Goal: Information Seeking & Learning: Learn about a topic

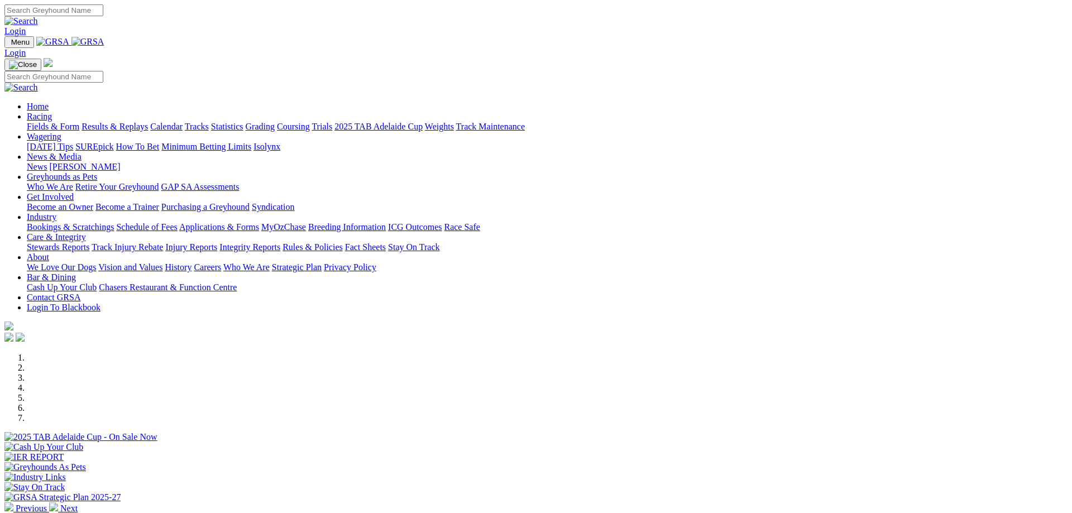
click at [52, 112] on link "Racing" at bounding box center [39, 116] width 25 height 9
click at [79, 122] on link "Fields & Form" at bounding box center [53, 126] width 53 height 9
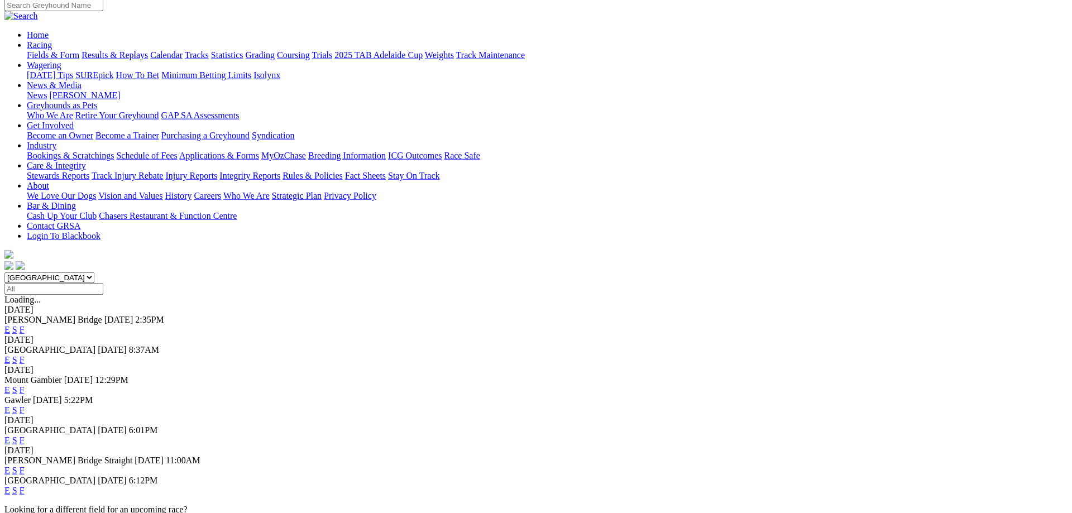
scroll to position [114, 0]
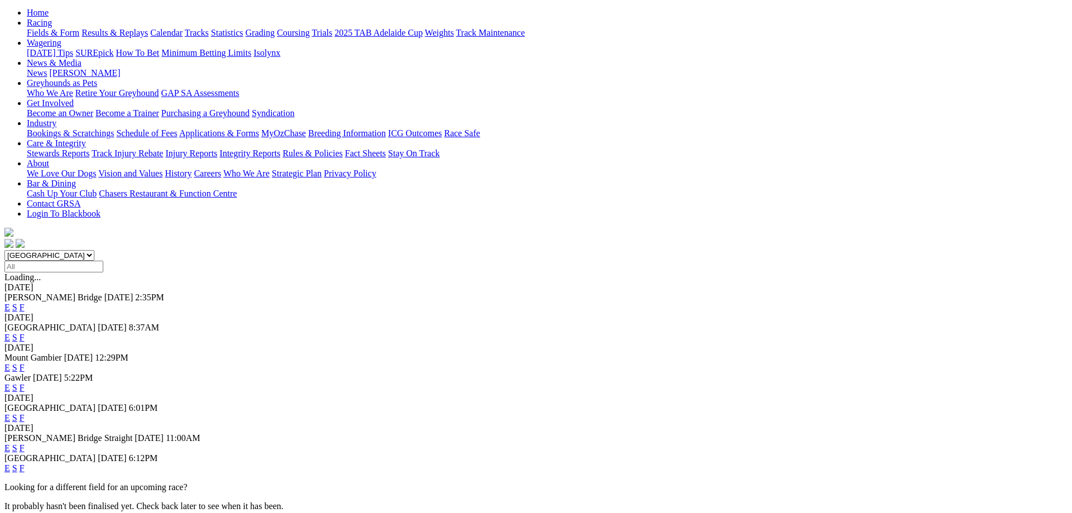
click at [25, 413] on link "F" at bounding box center [22, 417] width 5 height 9
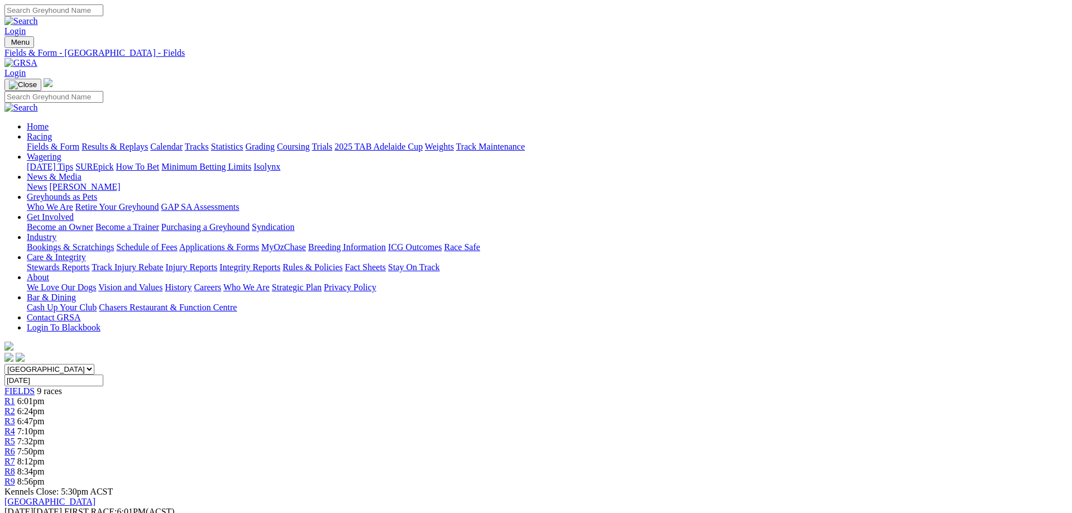
click at [79, 142] on link "Fields & Form" at bounding box center [53, 146] width 53 height 9
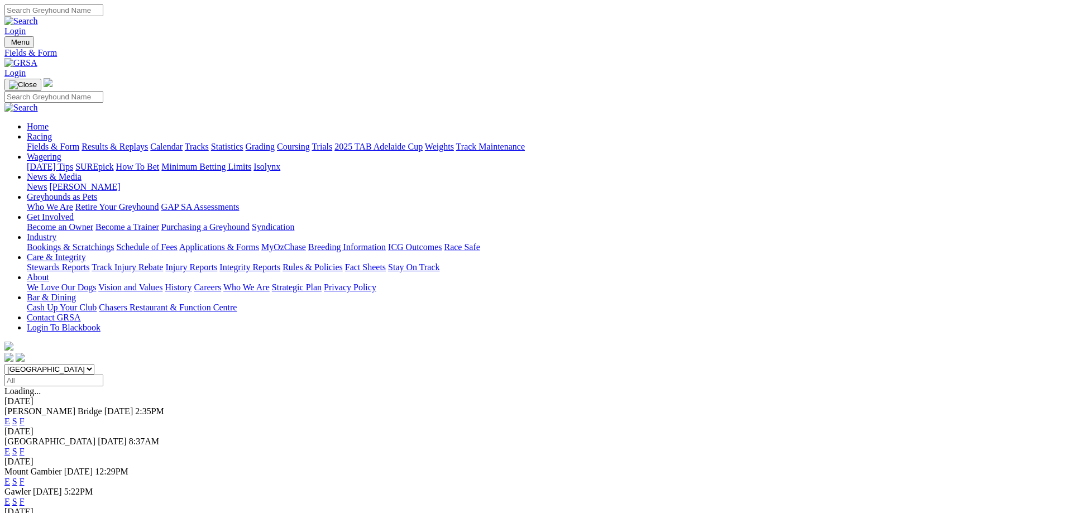
scroll to position [57, 0]
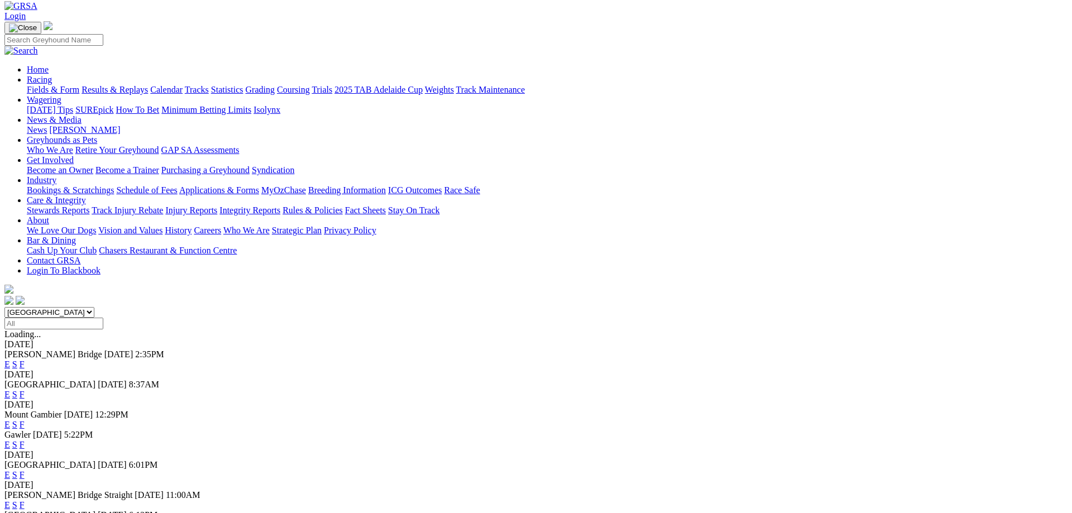
click at [25, 470] on link "F" at bounding box center [22, 474] width 5 height 9
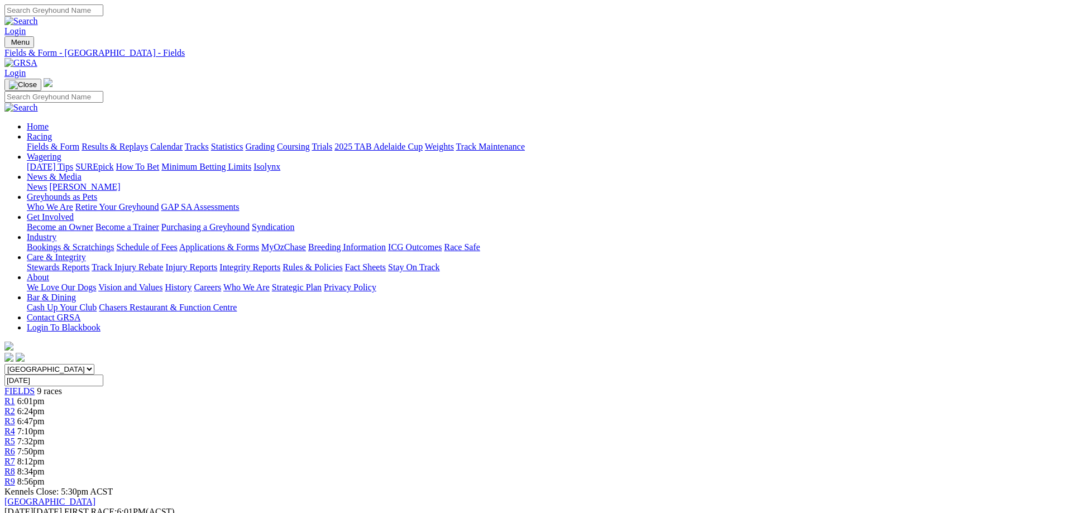
click at [15, 417] on span "R3" at bounding box center [9, 421] width 11 height 9
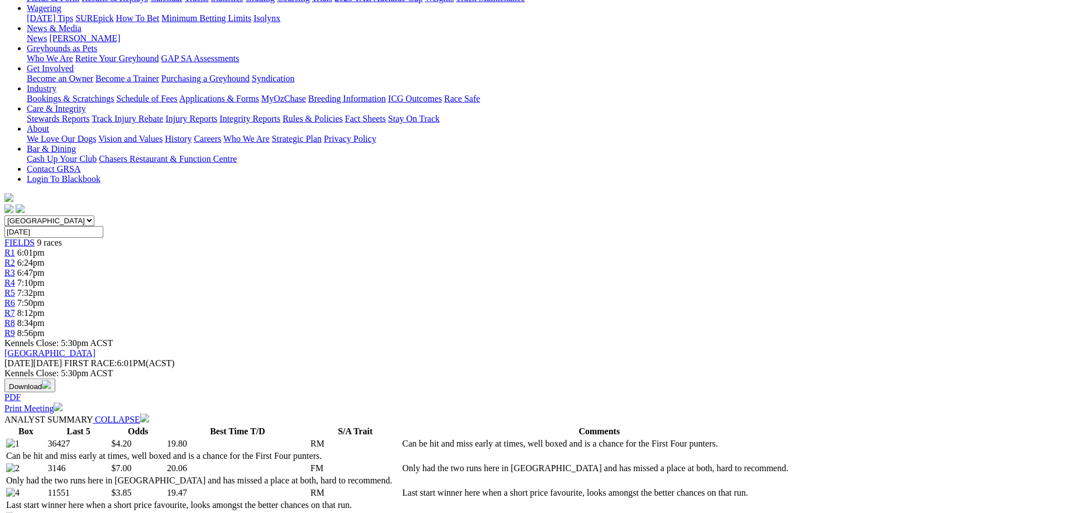
scroll to position [171, 0]
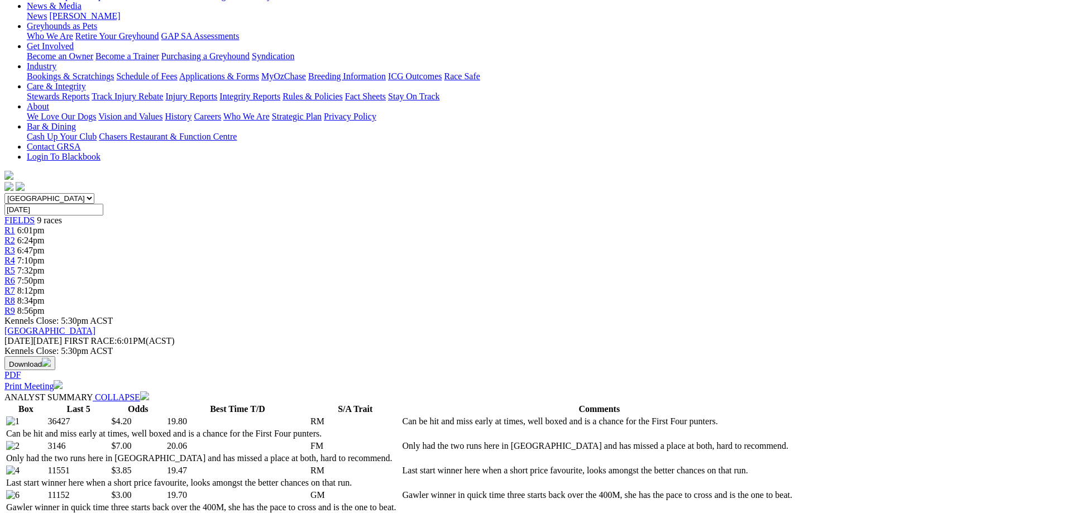
click at [45, 266] on span "7:32pm" at bounding box center [30, 270] width 27 height 9
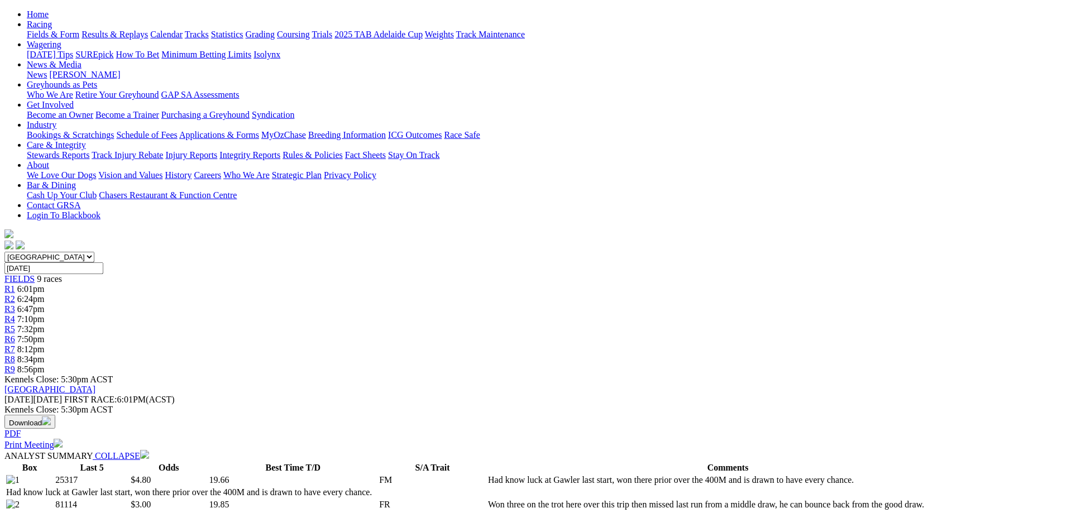
scroll to position [57, 0]
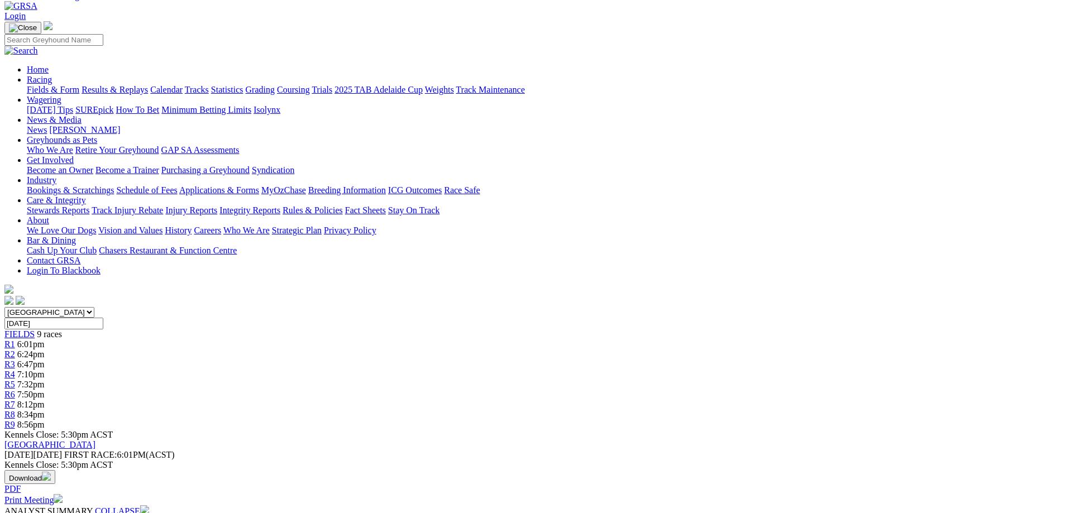
click at [708, 400] on div "R7 8:12pm" at bounding box center [535, 405] width 1063 height 10
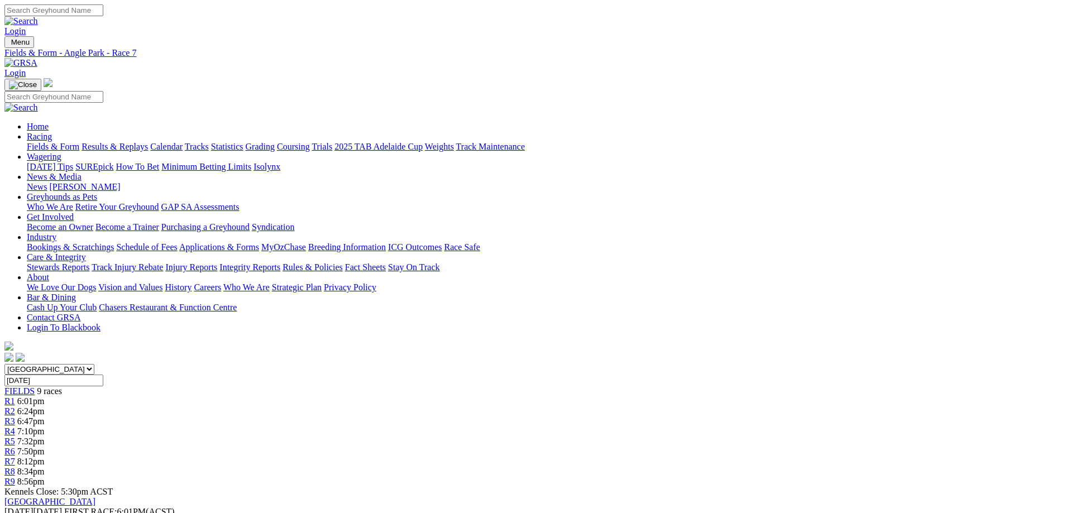
click at [79, 142] on link "Fields & Form" at bounding box center [53, 146] width 53 height 9
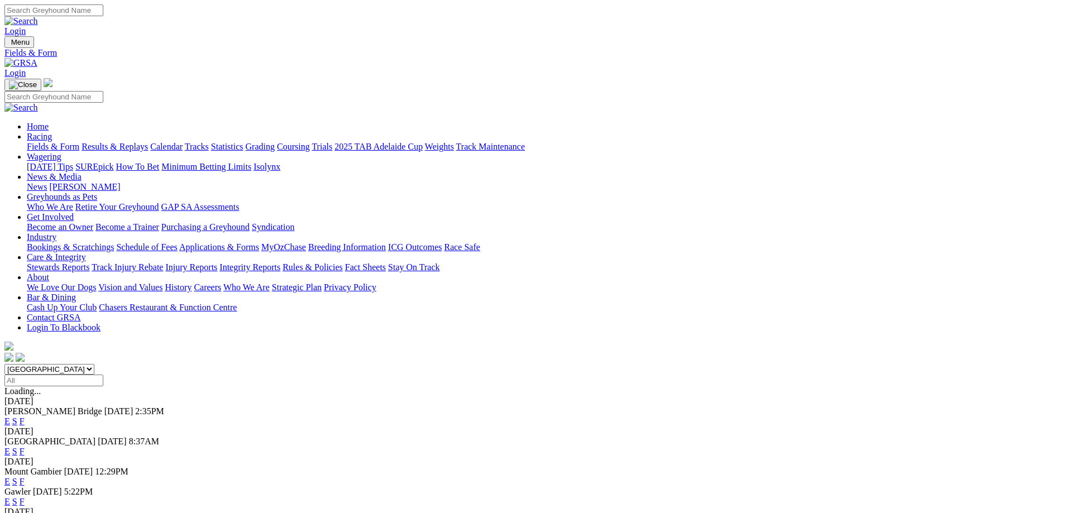
click at [25, 497] on link "F" at bounding box center [22, 501] width 5 height 9
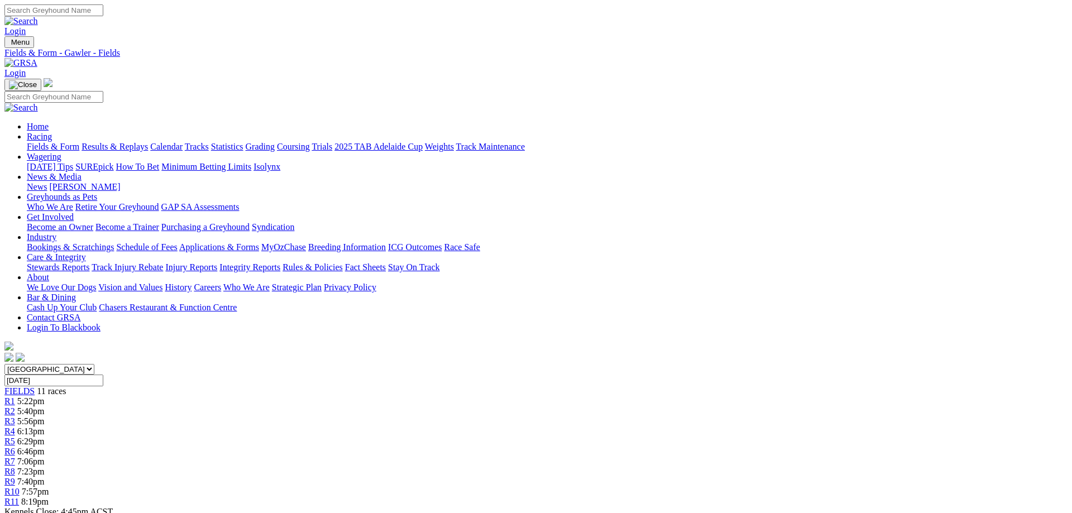
click at [747, 477] on div "R9 7:40pm" at bounding box center [535, 482] width 1063 height 10
click at [148, 142] on link "Results & Replays" at bounding box center [115, 146] width 66 height 9
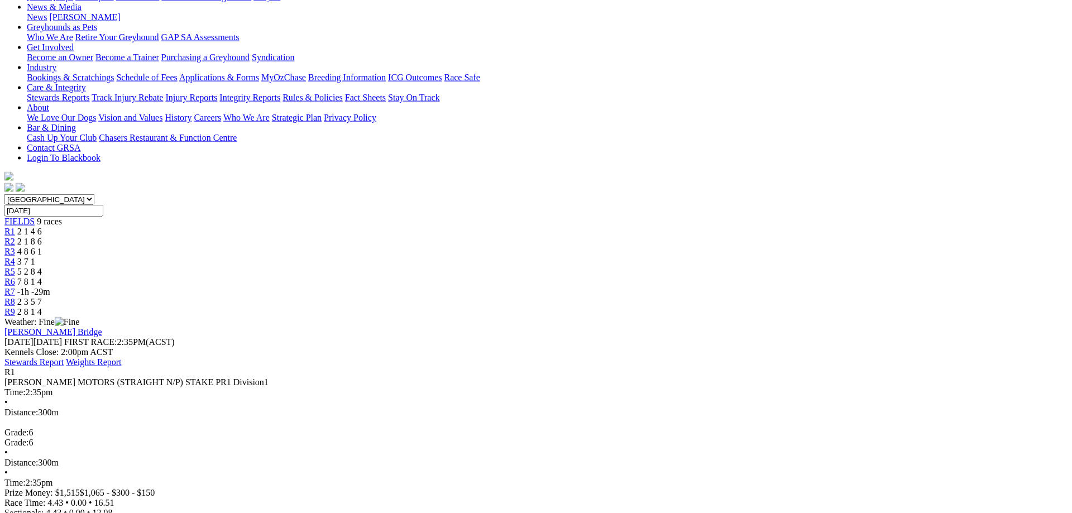
scroll to position [171, 0]
click at [42, 236] on span "2 1 8 6" at bounding box center [29, 240] width 25 height 9
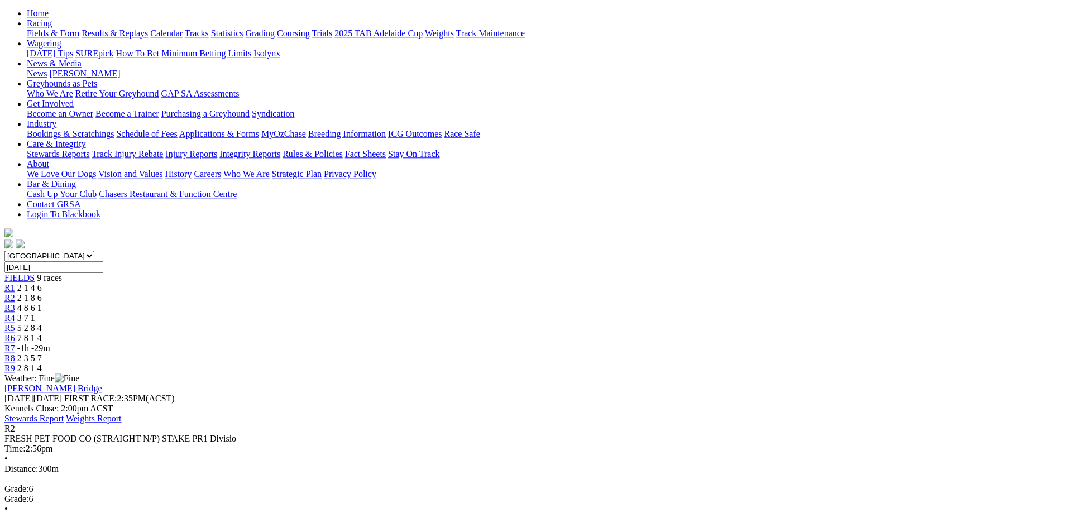
scroll to position [114, 0]
click at [431, 303] on div "R3 4 8 6 1" at bounding box center [535, 308] width 1063 height 10
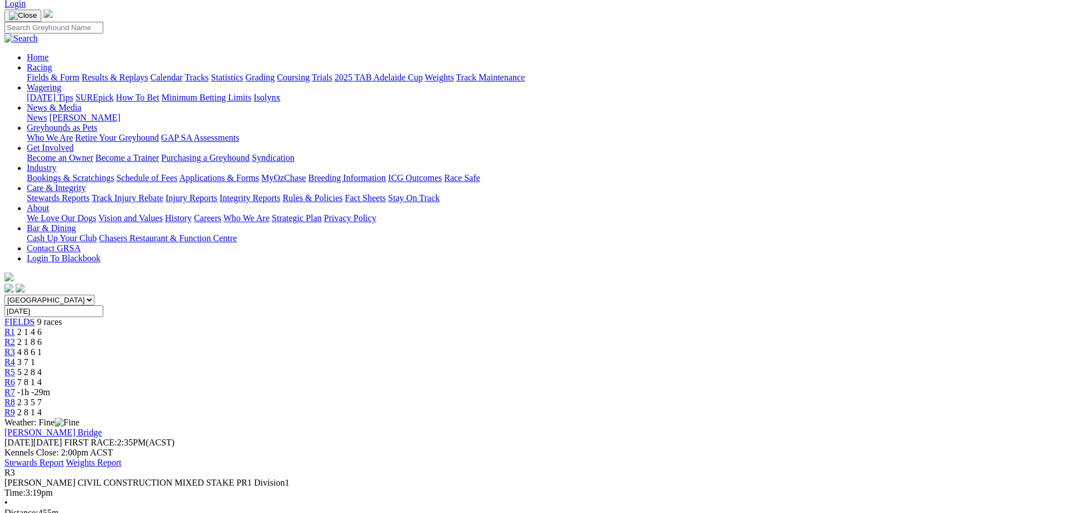
scroll to position [114, 0]
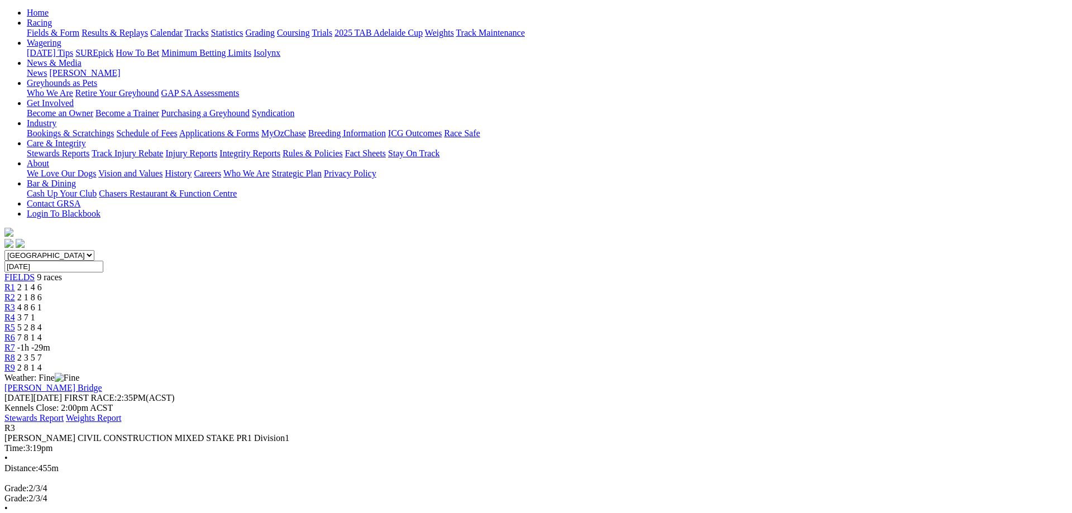
click at [35, 313] on span "3 7 1" at bounding box center [26, 317] width 18 height 9
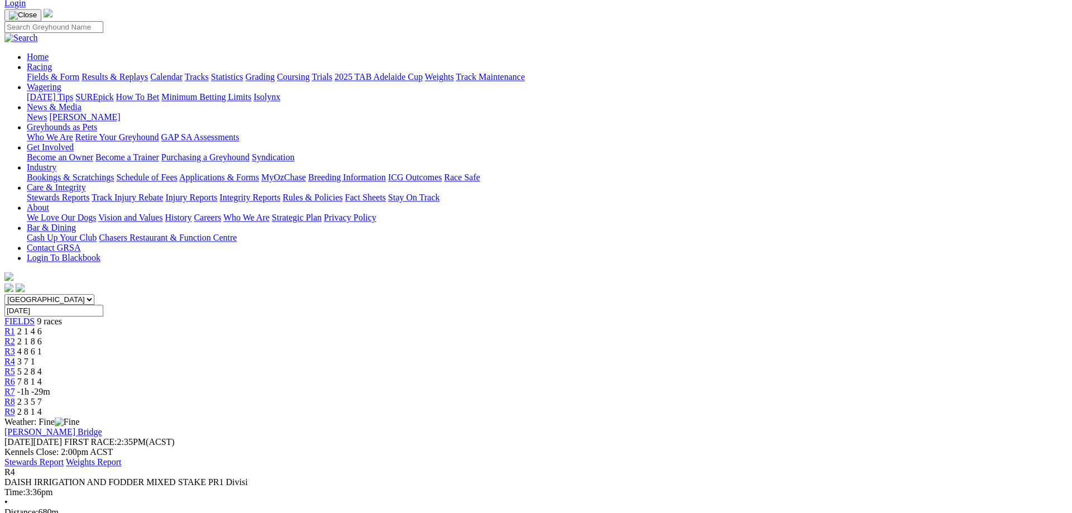
scroll to position [114, 0]
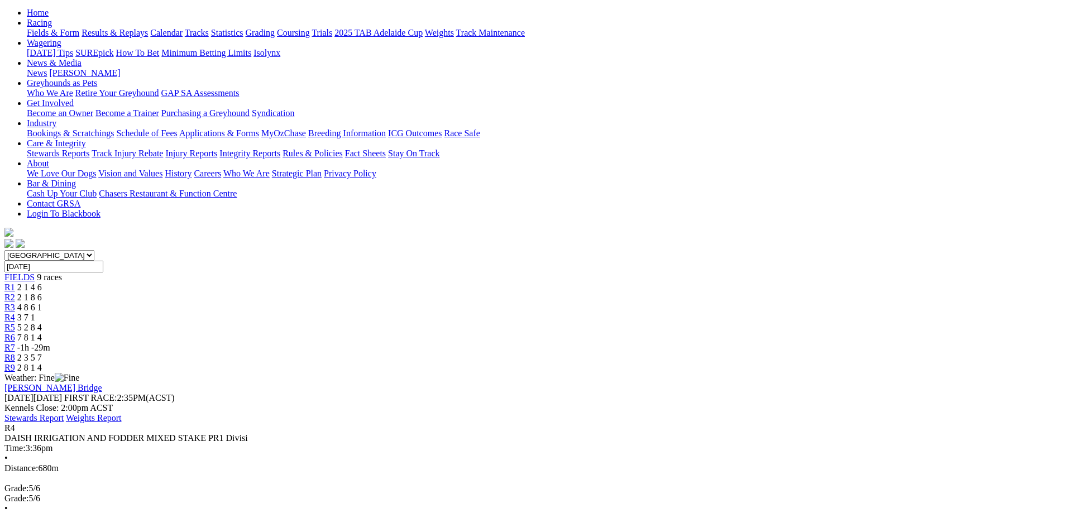
click at [566, 323] on div "R5 5 2 8 4" at bounding box center [535, 328] width 1063 height 10
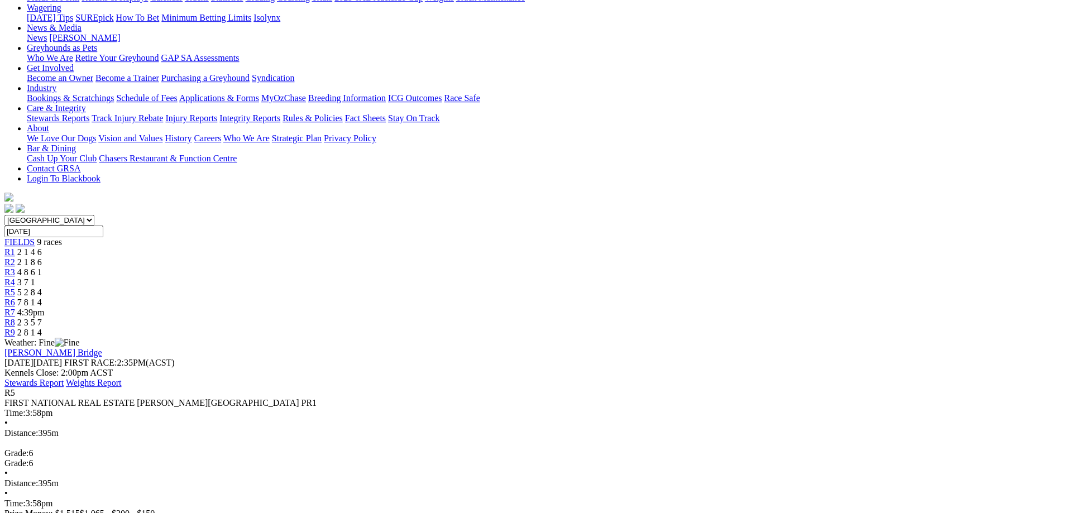
scroll to position [171, 0]
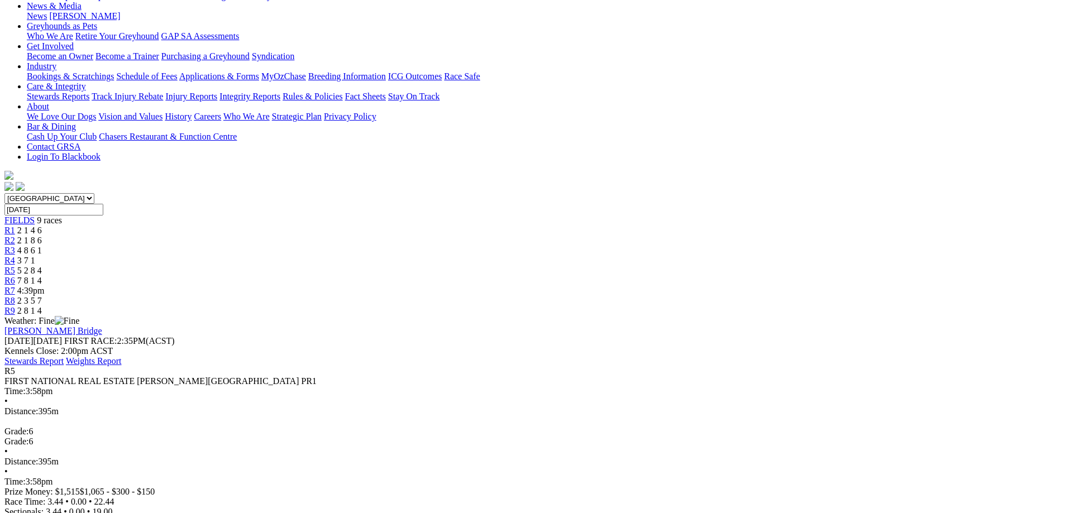
click at [42, 276] on span "7 8 1 4" at bounding box center [29, 280] width 25 height 9
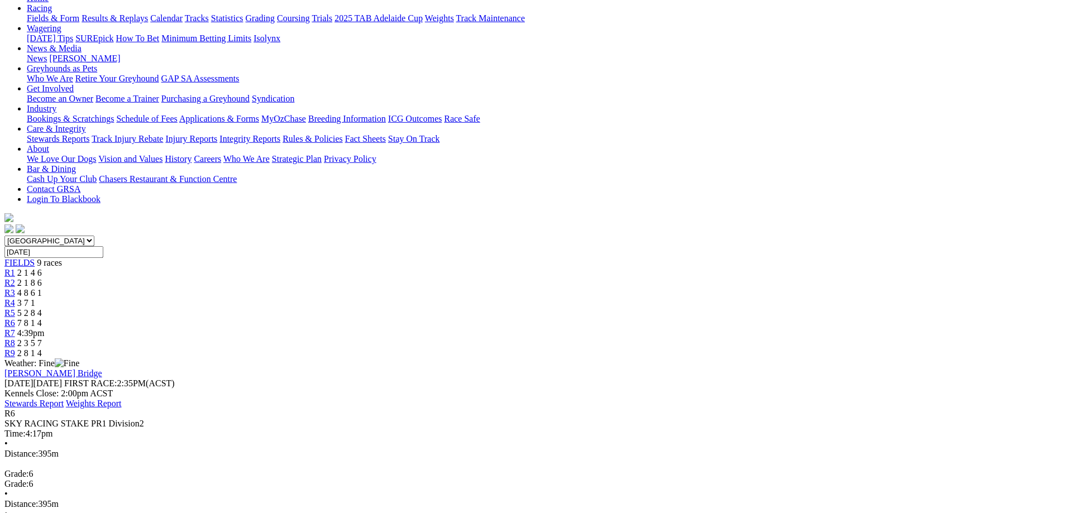
scroll to position [57, 0]
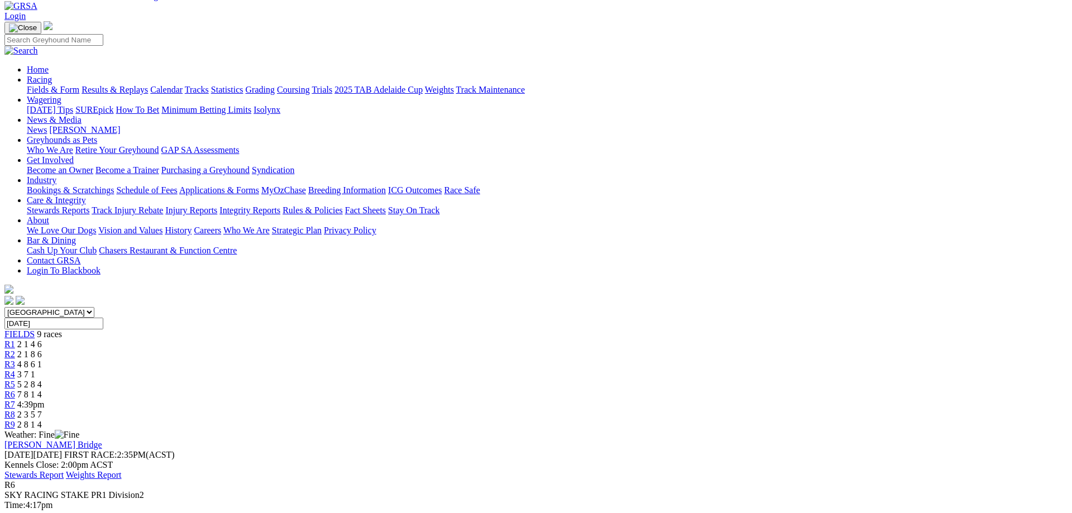
click at [15, 400] on span "R7" at bounding box center [9, 404] width 11 height 9
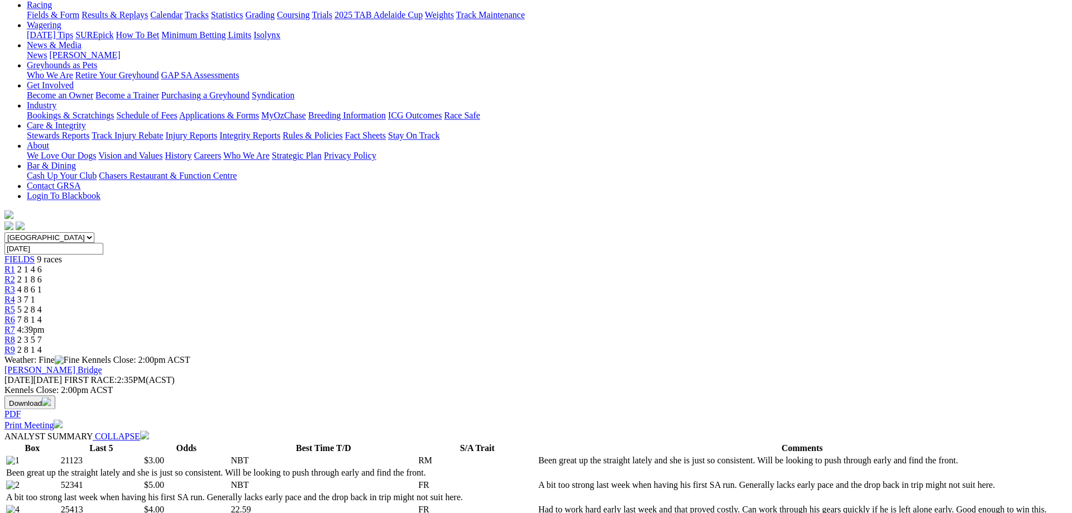
scroll to position [114, 0]
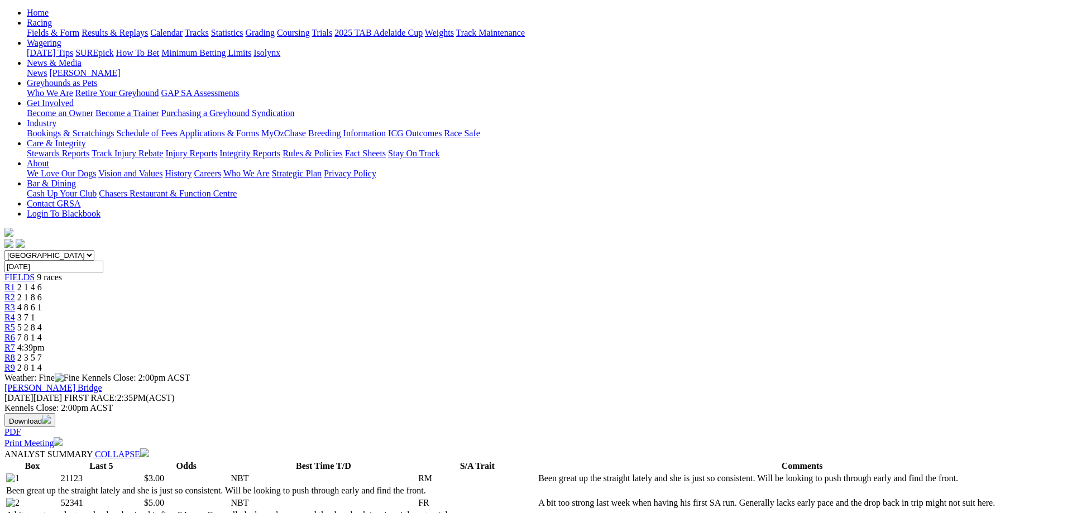
click at [42, 353] on span "2 3 5 7" at bounding box center [29, 357] width 25 height 9
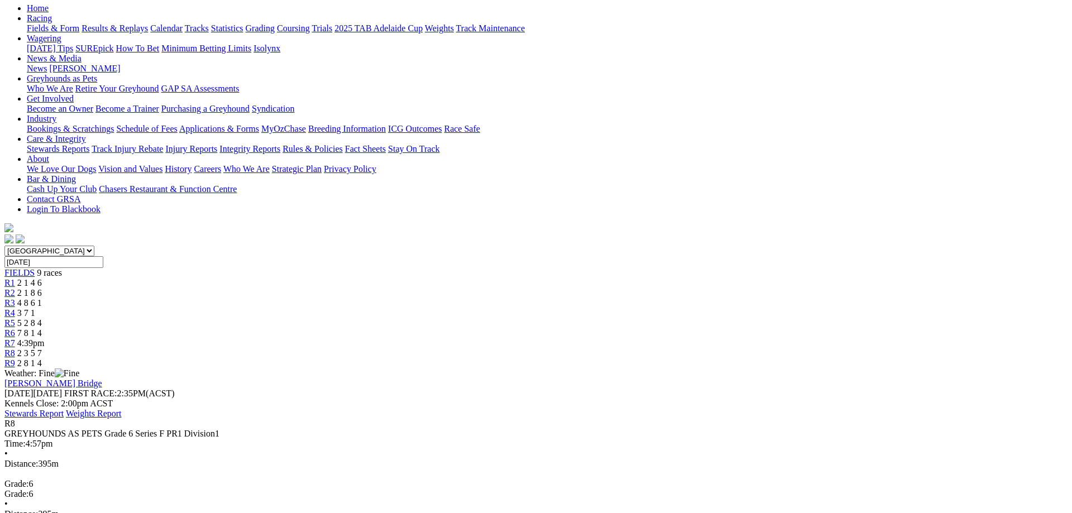
scroll to position [57, 0]
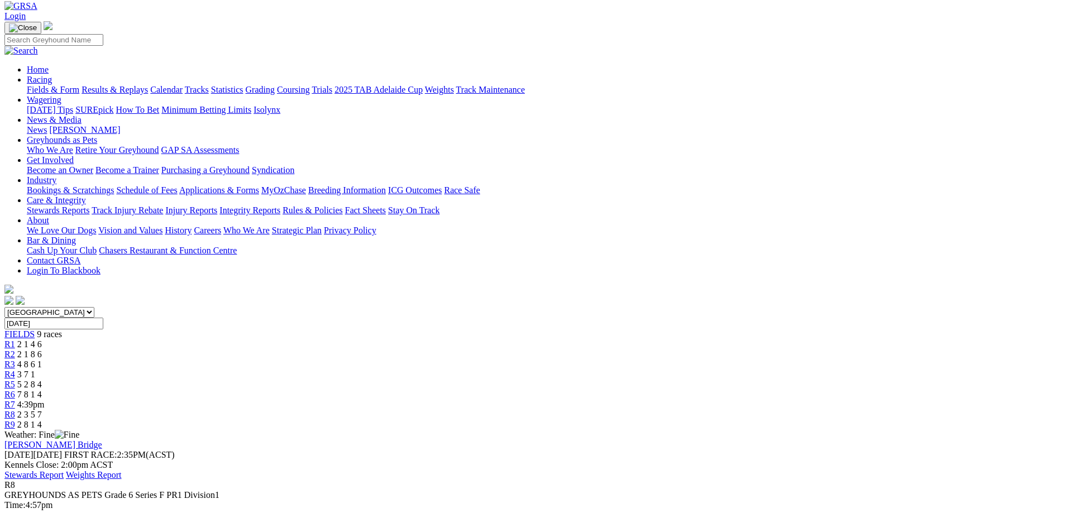
click at [15, 400] on span "R7" at bounding box center [9, 404] width 11 height 9
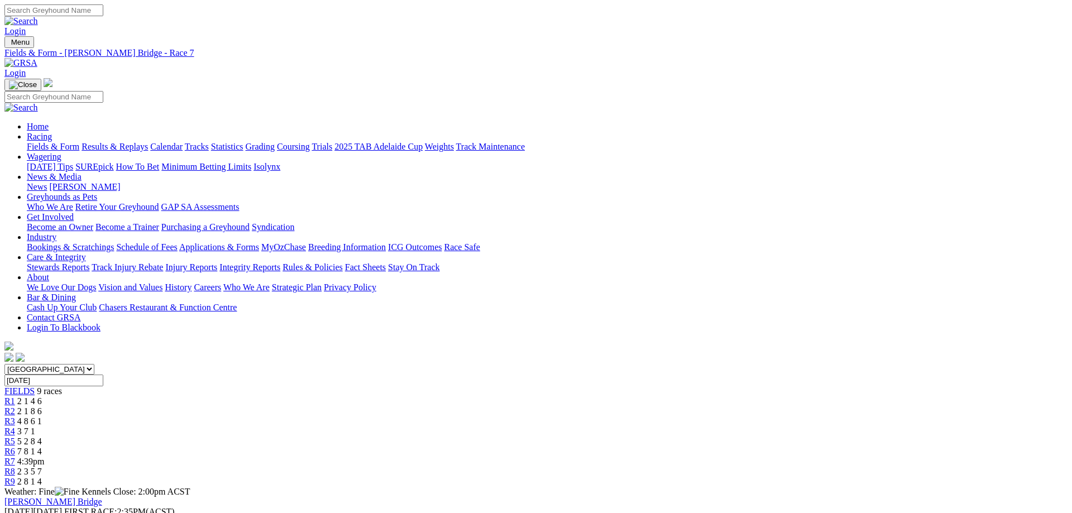
click at [776, 467] on div "R8 2 3 5 7" at bounding box center [535, 472] width 1063 height 10
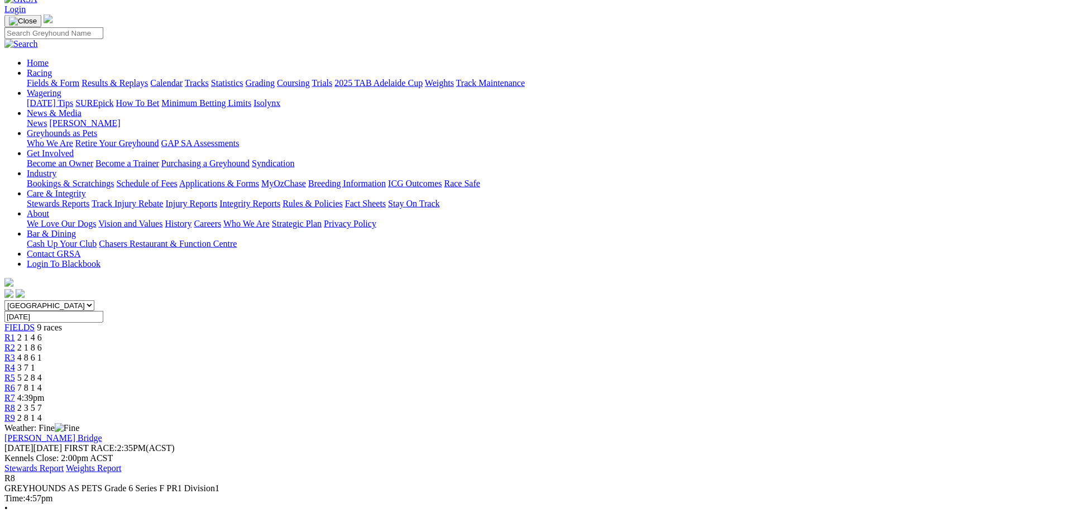
scroll to position [57, 0]
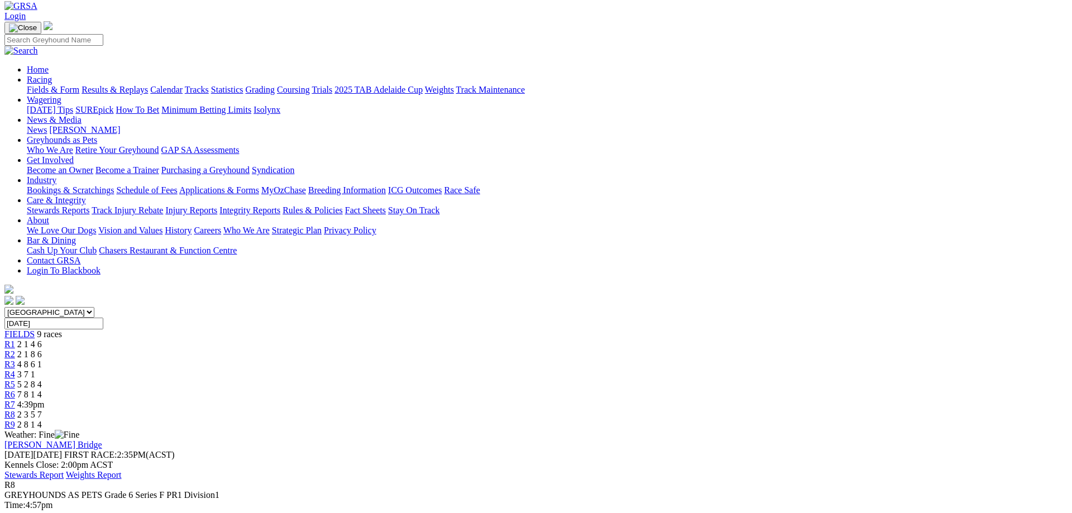
click at [42, 420] on span "2 8 1 4" at bounding box center [29, 424] width 25 height 9
